Goal: Transaction & Acquisition: Purchase product/service

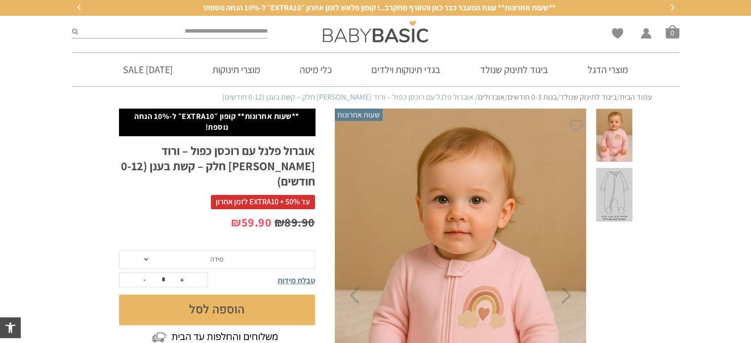
click at [162, 250] on span "מידה" at bounding box center [217, 259] width 196 height 19
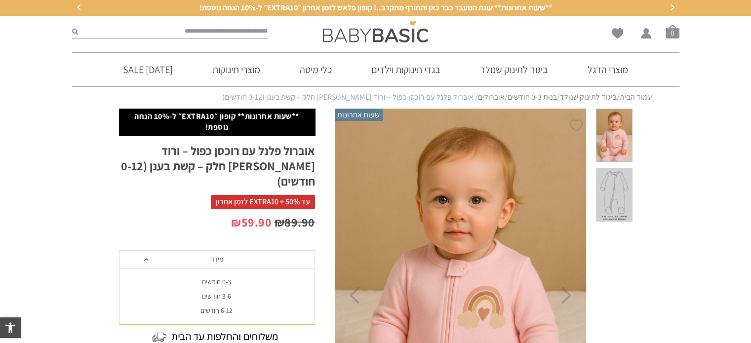
click at [188, 278] on div "0-3 חודשים" at bounding box center [216, 282] width 196 height 8
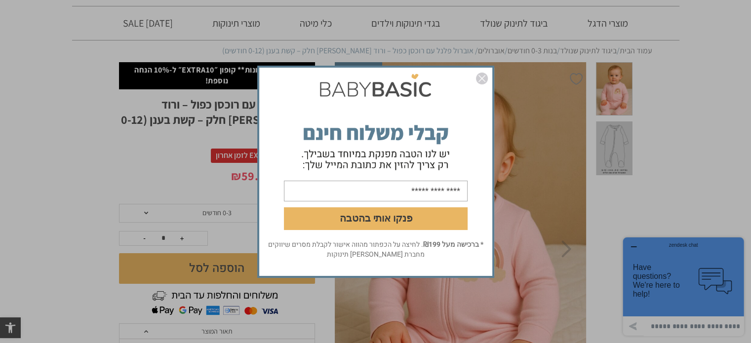
click at [393, 188] on input "email" at bounding box center [376, 190] width 184 height 21
type input "**********"
click at [346, 214] on button "פנקו אותי בהטבה" at bounding box center [376, 218] width 184 height 23
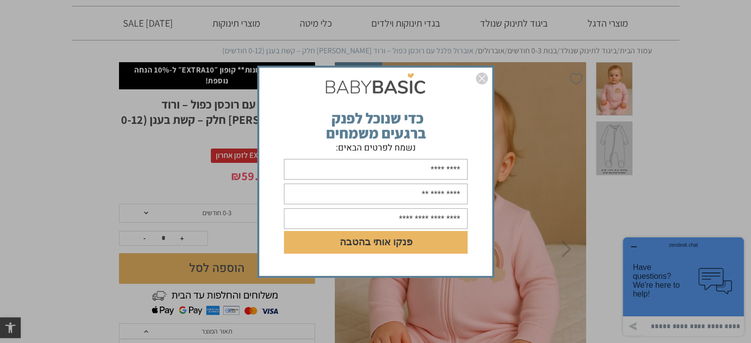
click at [363, 169] on input "text" at bounding box center [376, 169] width 184 height 21
click at [485, 79] on img "סגור" at bounding box center [482, 79] width 12 height 12
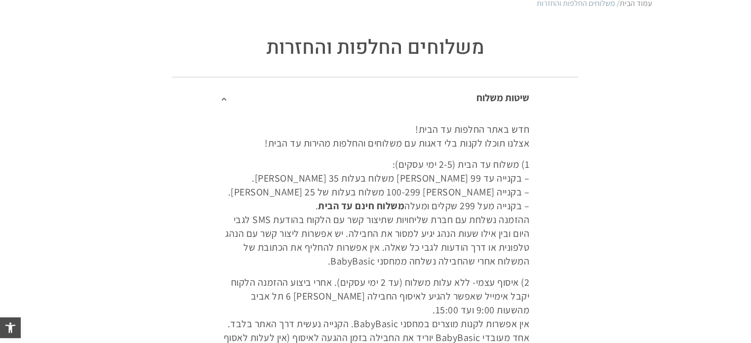
scroll to position [94, 0]
drag, startPoint x: 513, startPoint y: 210, endPoint x: 373, endPoint y: 204, distance: 140.3
click at [373, 204] on p "1) משלוח עד הבית (2-5 ימי עסקים): – בקנייה עד 99 שקלים משלוח בעלות 35 שקלים. – …" at bounding box center [376, 212] width 308 height 111
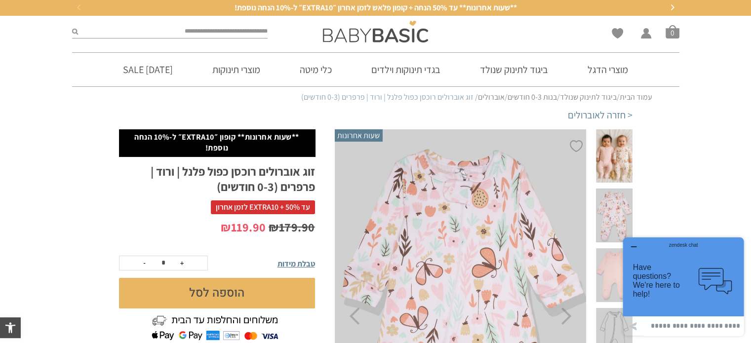
click at [632, 244] on icon "button" at bounding box center [633, 247] width 8 height 8
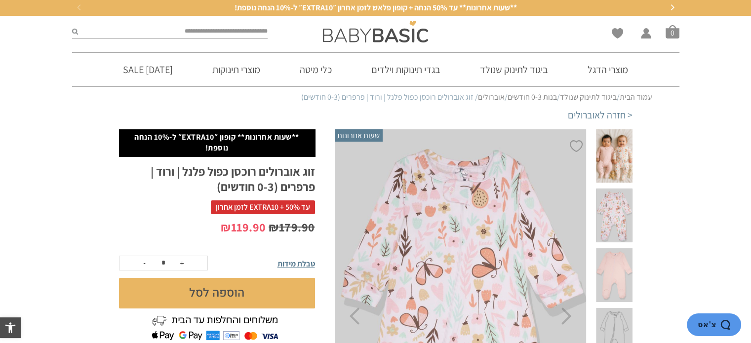
click at [615, 248] on span at bounding box center [614, 275] width 36 height 54
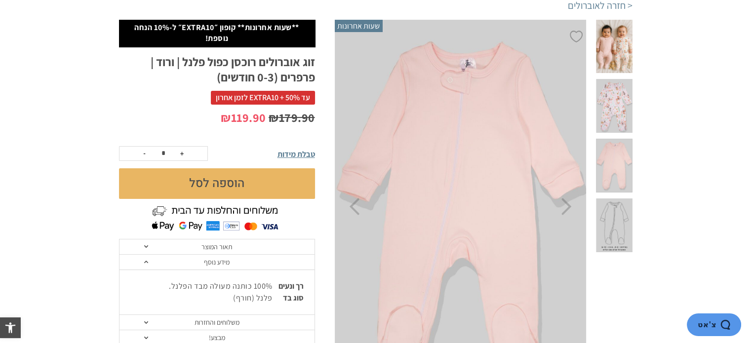
scroll to position [110, 0]
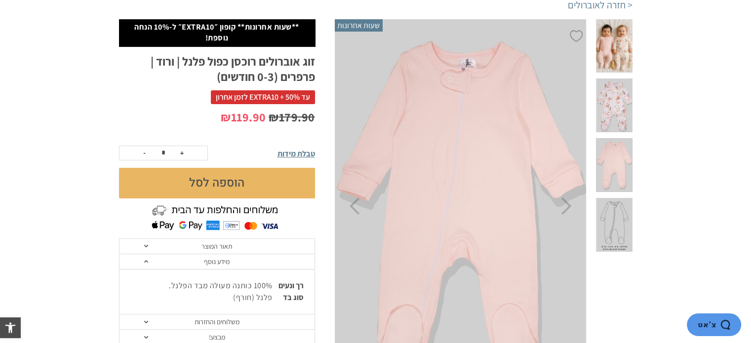
click at [604, 103] on span at bounding box center [614, 105] width 36 height 54
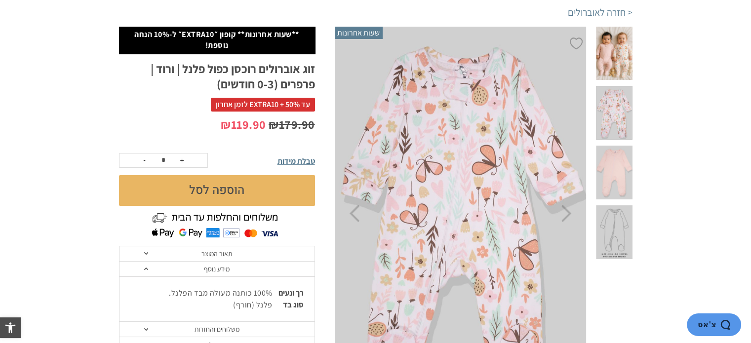
scroll to position [103, 0]
